Goal: Task Accomplishment & Management: Manage account settings

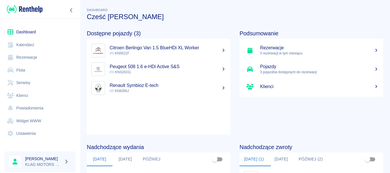
click at [36, 139] on link "Ustawienia" at bounding box center [40, 133] width 71 height 13
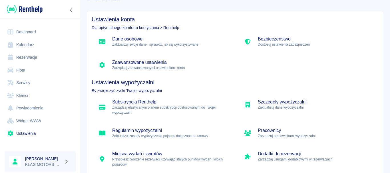
scroll to position [57, 0]
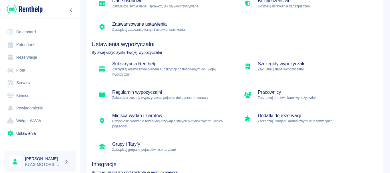
click at [198, 74] on p "Zarządzaj elastycznym planem subskrypcji dostosowanym do Twojej wypożyczalni" at bounding box center [170, 72] width 116 height 10
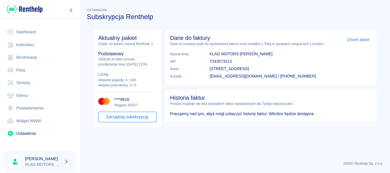
click at [142, 122] on button "Zarządzaj subskrypcją" at bounding box center [127, 117] width 58 height 11
click at [19, 5] on img at bounding box center [25, 9] width 36 height 9
